Goal: Task Accomplishment & Management: Manage account settings

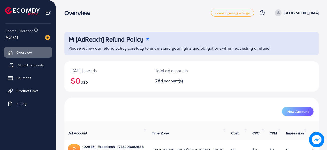
click at [28, 66] on span "My ad accounts" at bounding box center [31, 64] width 26 height 5
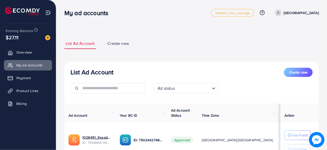
scroll to position [80, 0]
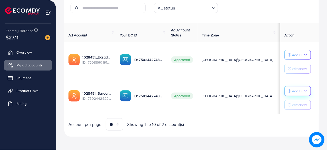
click at [294, 91] on p "Add Fund" at bounding box center [299, 91] width 16 height 6
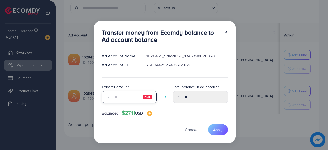
click at [132, 95] on input "number" at bounding box center [126, 97] width 26 height 12
type input "*"
type input "****"
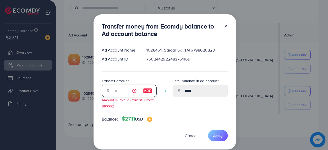
type input "**"
type input "*****"
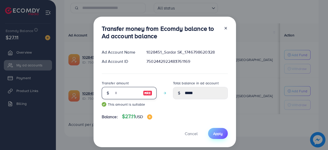
type input "**"
click at [213, 132] on span "Apply" at bounding box center [217, 133] width 9 height 5
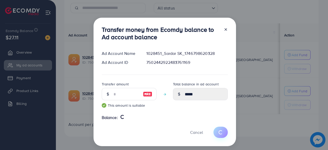
type input "*"
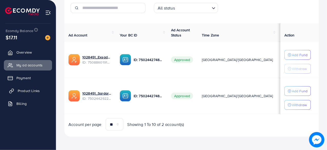
click at [24, 91] on span "Product Links" at bounding box center [29, 90] width 22 height 5
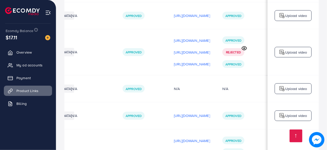
scroll to position [0, 148]
click at [247, 48] on icon at bounding box center [243, 48] width 5 height 5
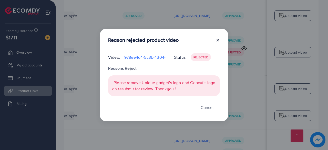
click at [218, 40] on icon at bounding box center [218, 40] width 4 height 4
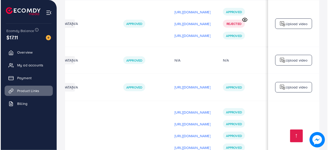
scroll to position [0, 148]
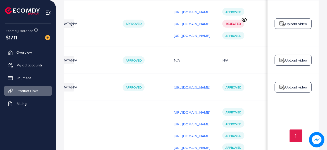
click at [194, 90] on p "[URL][DOMAIN_NAME]" at bounding box center [192, 87] width 36 height 6
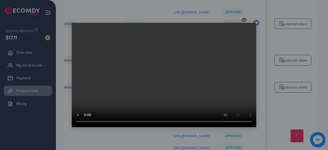
click at [255, 23] on video at bounding box center [164, 75] width 184 height 104
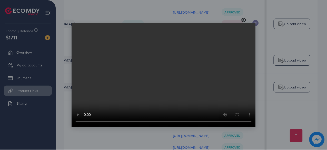
scroll to position [0, 0]
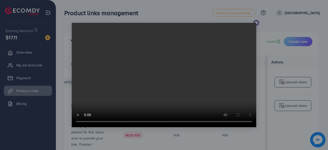
click at [257, 23] on icon at bounding box center [256, 23] width 4 height 4
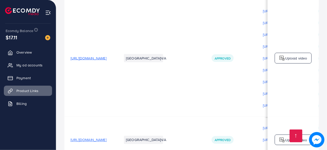
click at [101, 59] on span "[URL][DOMAIN_NAME]" at bounding box center [88, 58] width 36 height 5
